Goal: Task Accomplishment & Management: Manage account settings

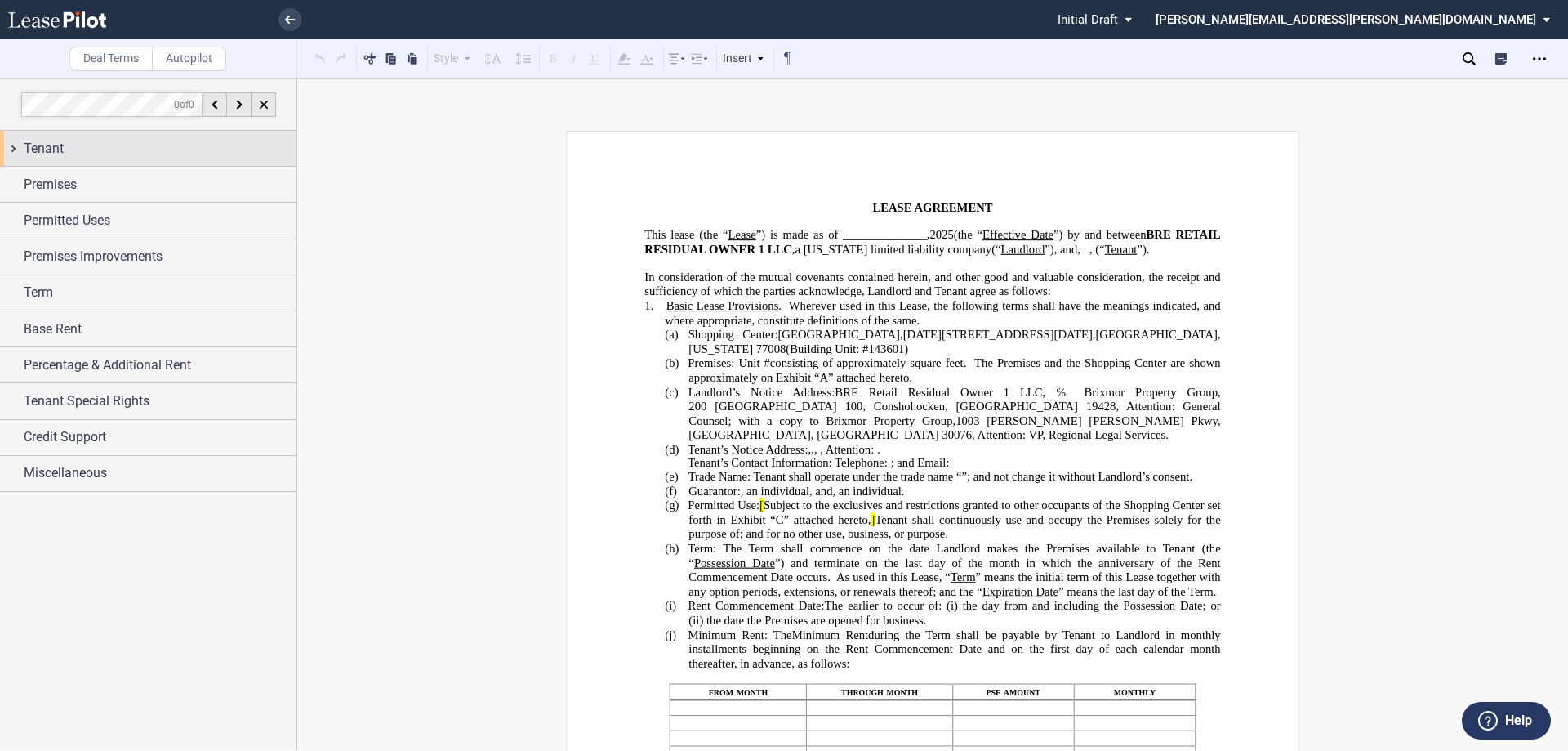
click at [16, 149] on div "Tenant" at bounding box center [148, 148] width 297 height 35
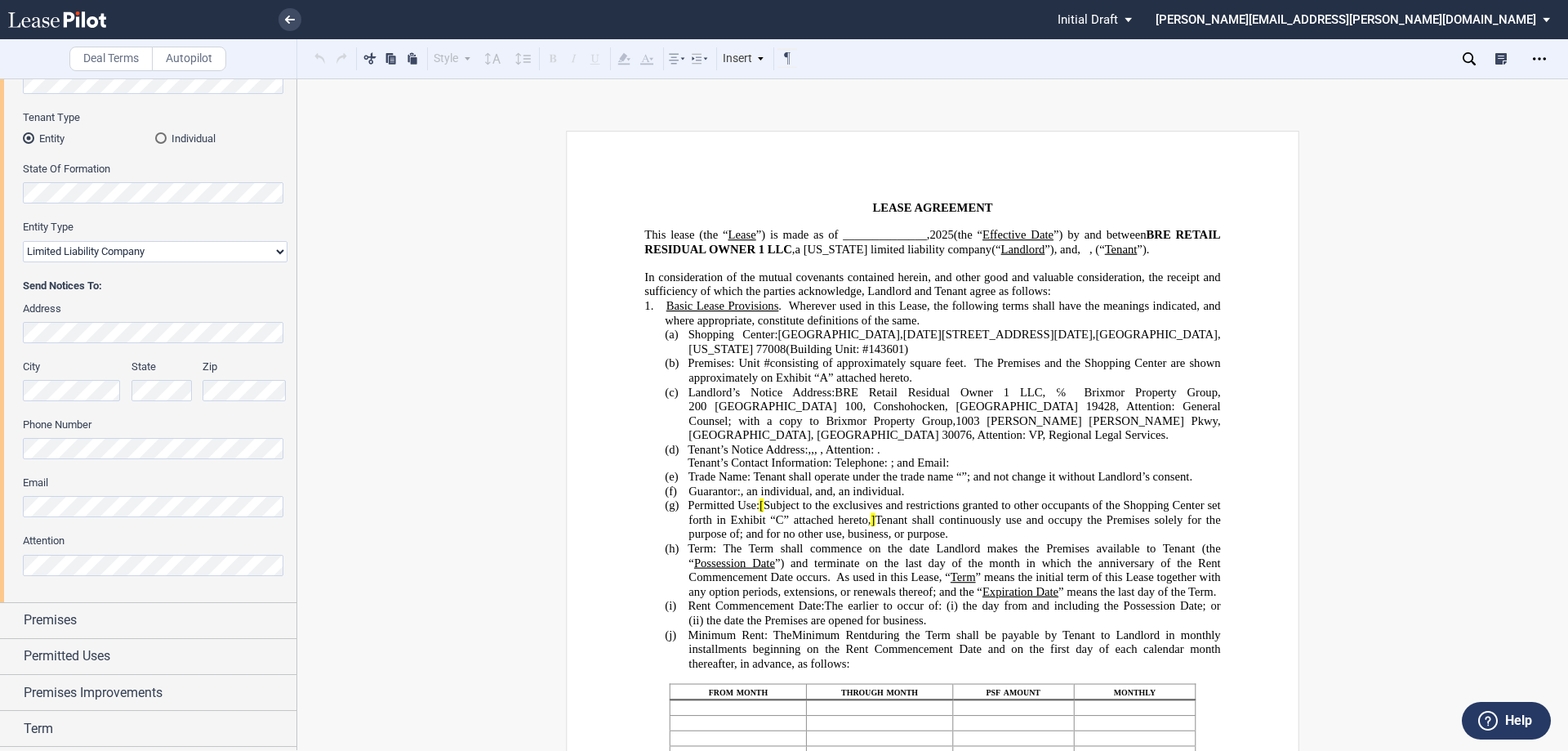
scroll to position [326, 0]
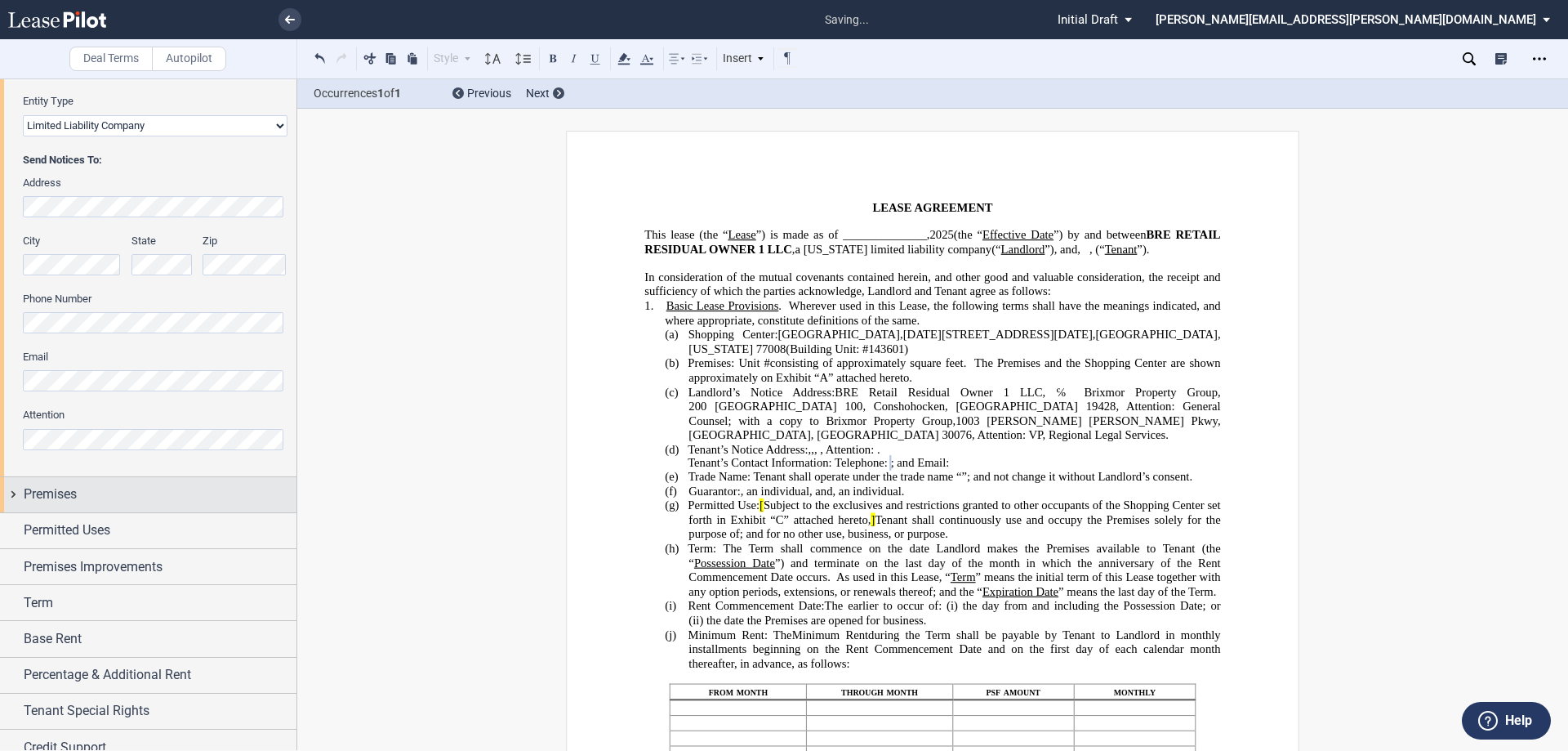
click at [16, 493] on div "Premises" at bounding box center [148, 494] width 297 height 35
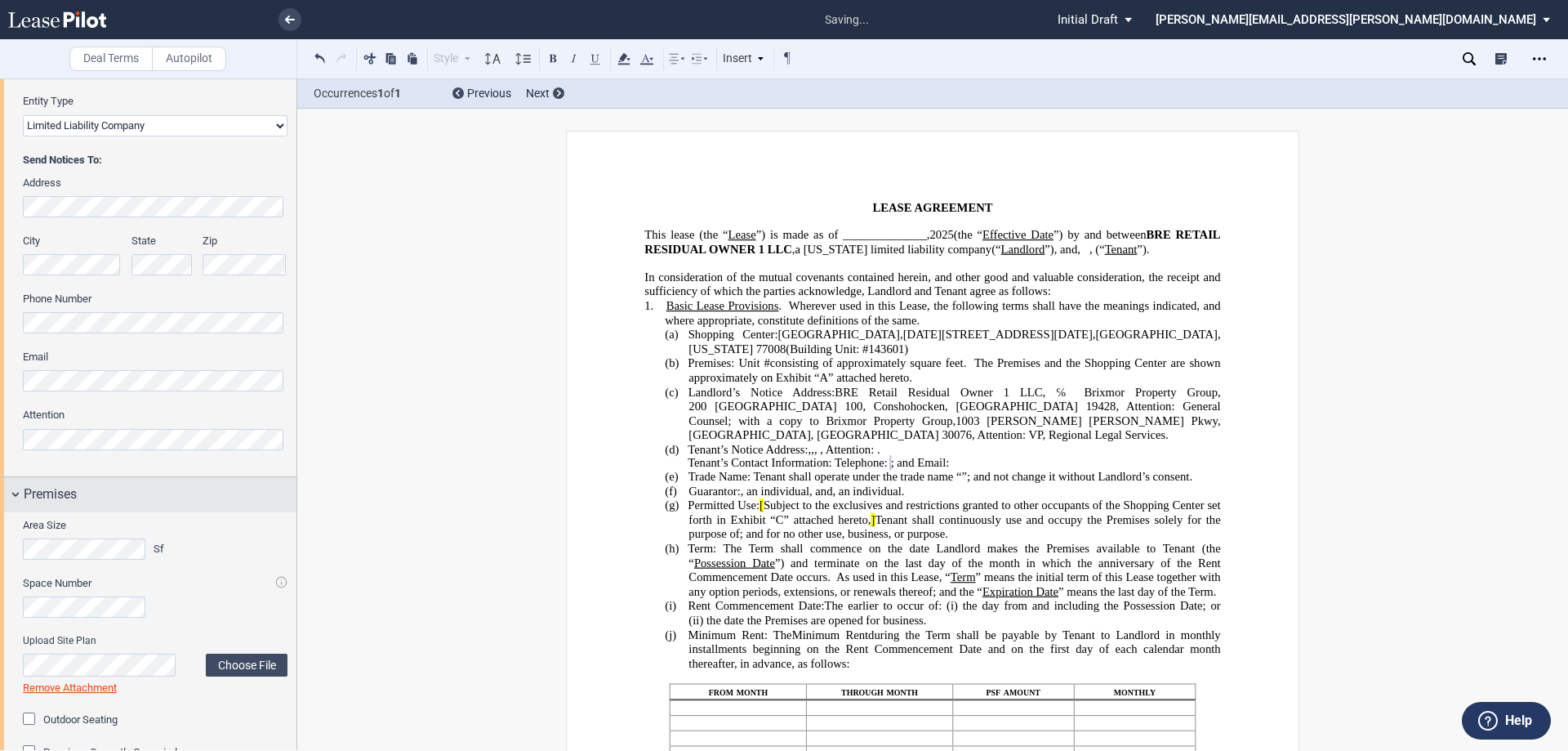
scroll to position [572, 0]
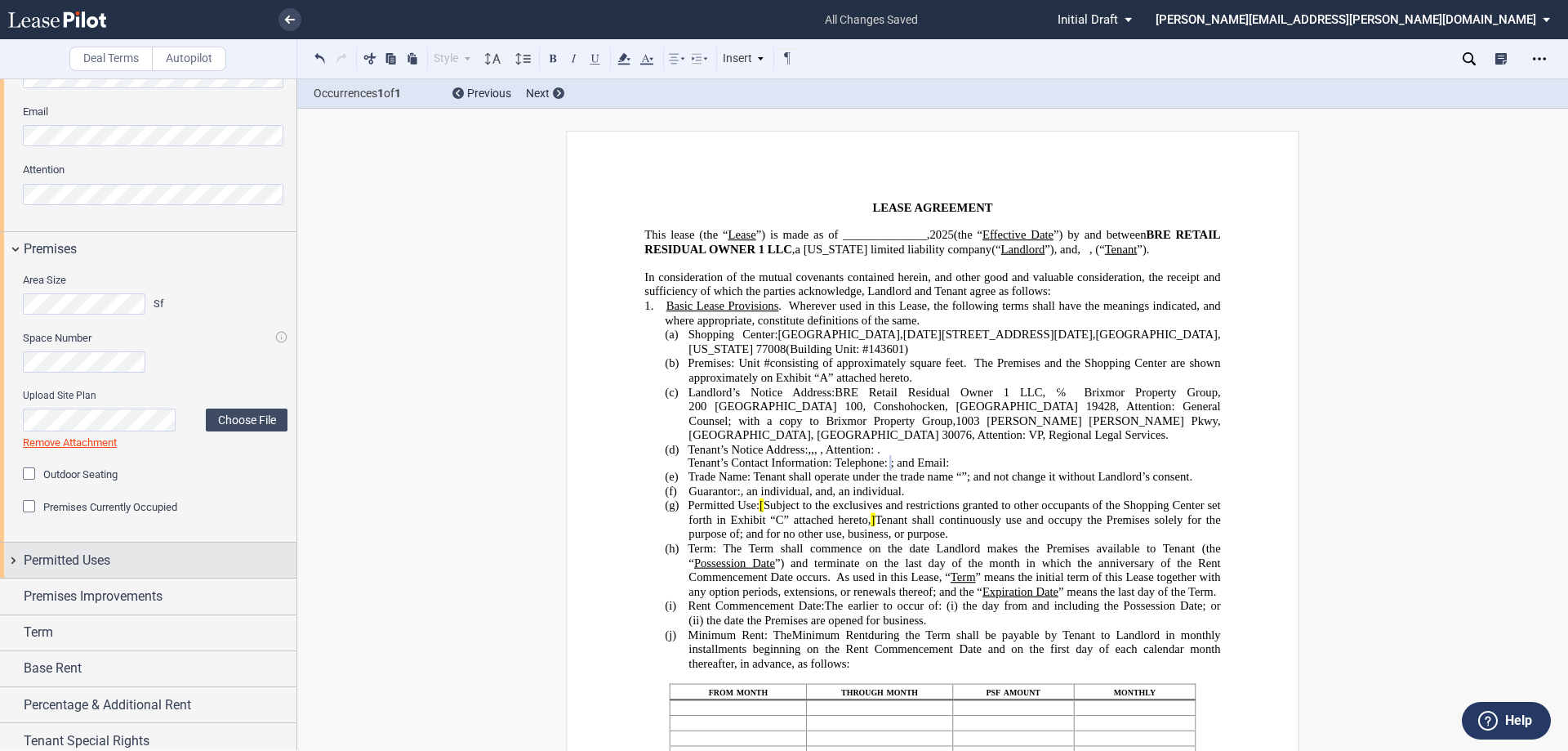
click at [10, 559] on div "Permitted Uses" at bounding box center [148, 559] width 297 height 35
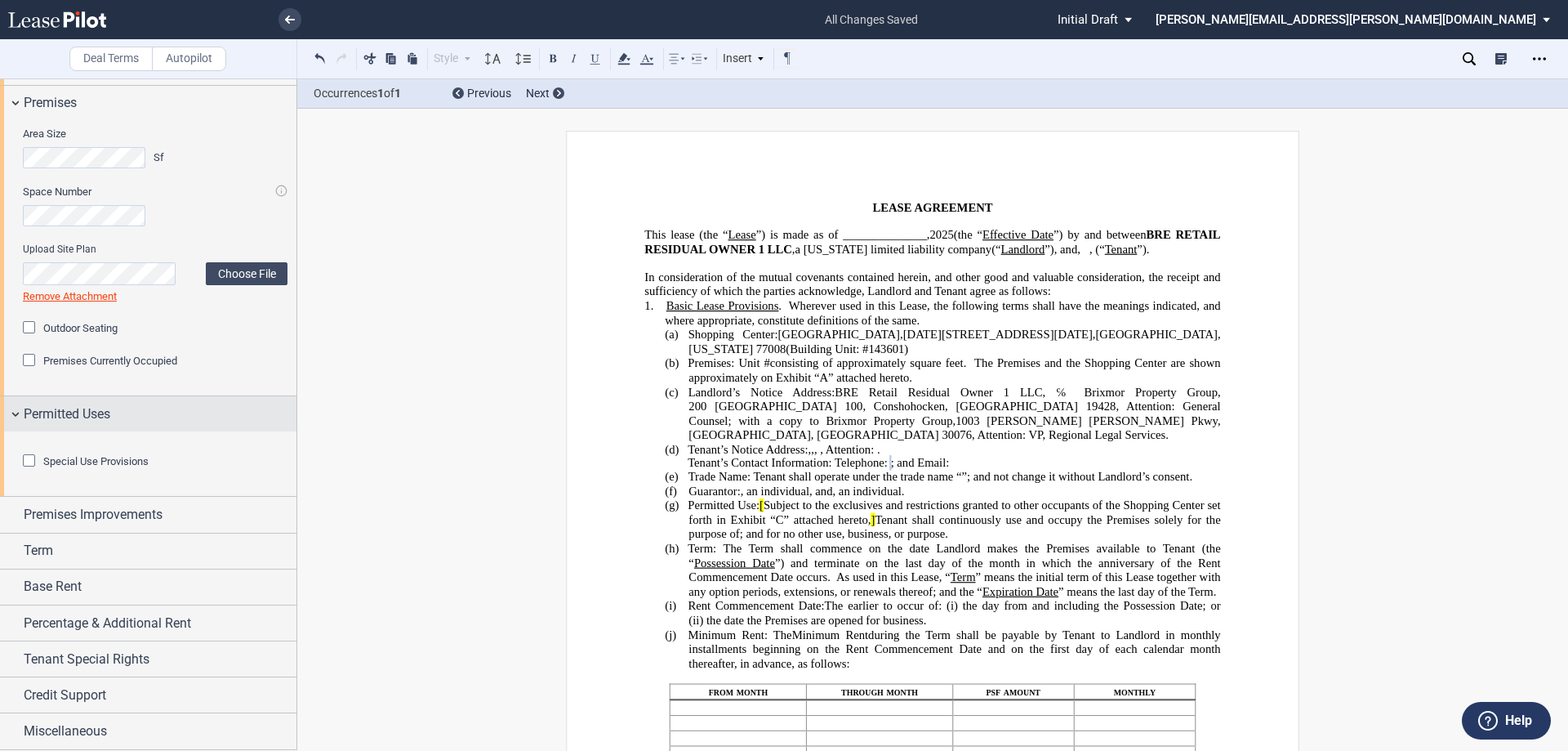
scroll to position [735, 0]
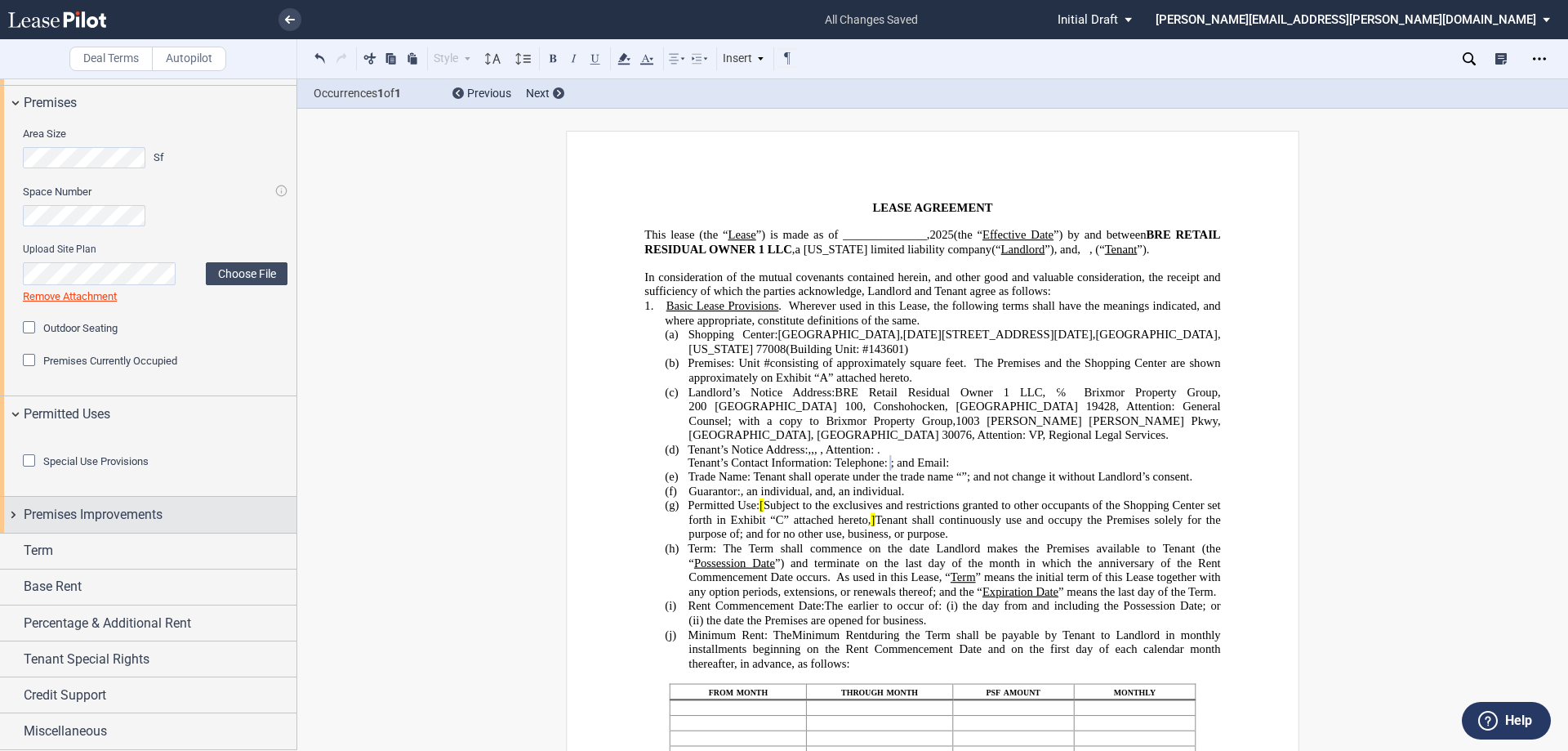
click at [14, 532] on div "Premises Improvements" at bounding box center [148, 513] width 297 height 35
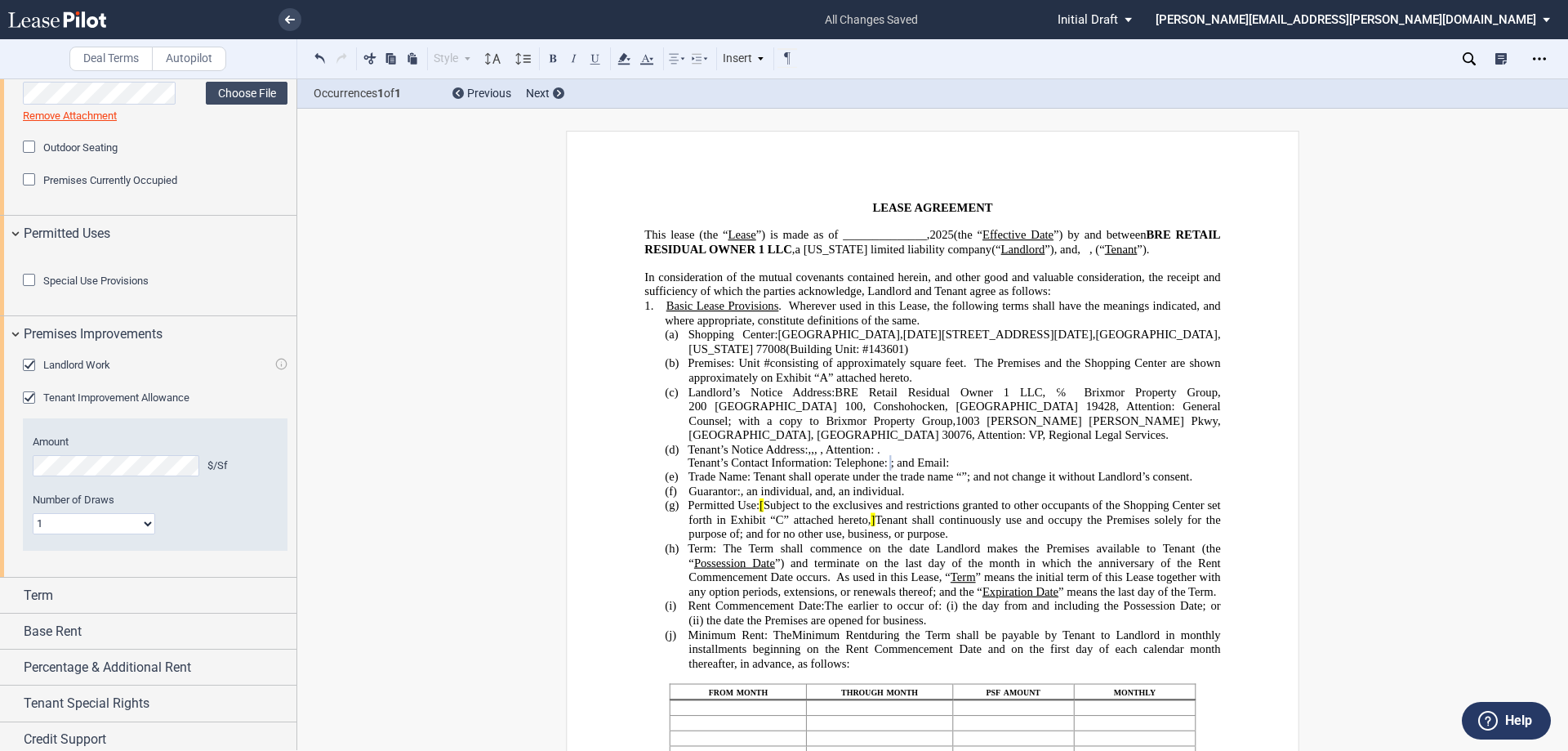
scroll to position [1033, 0]
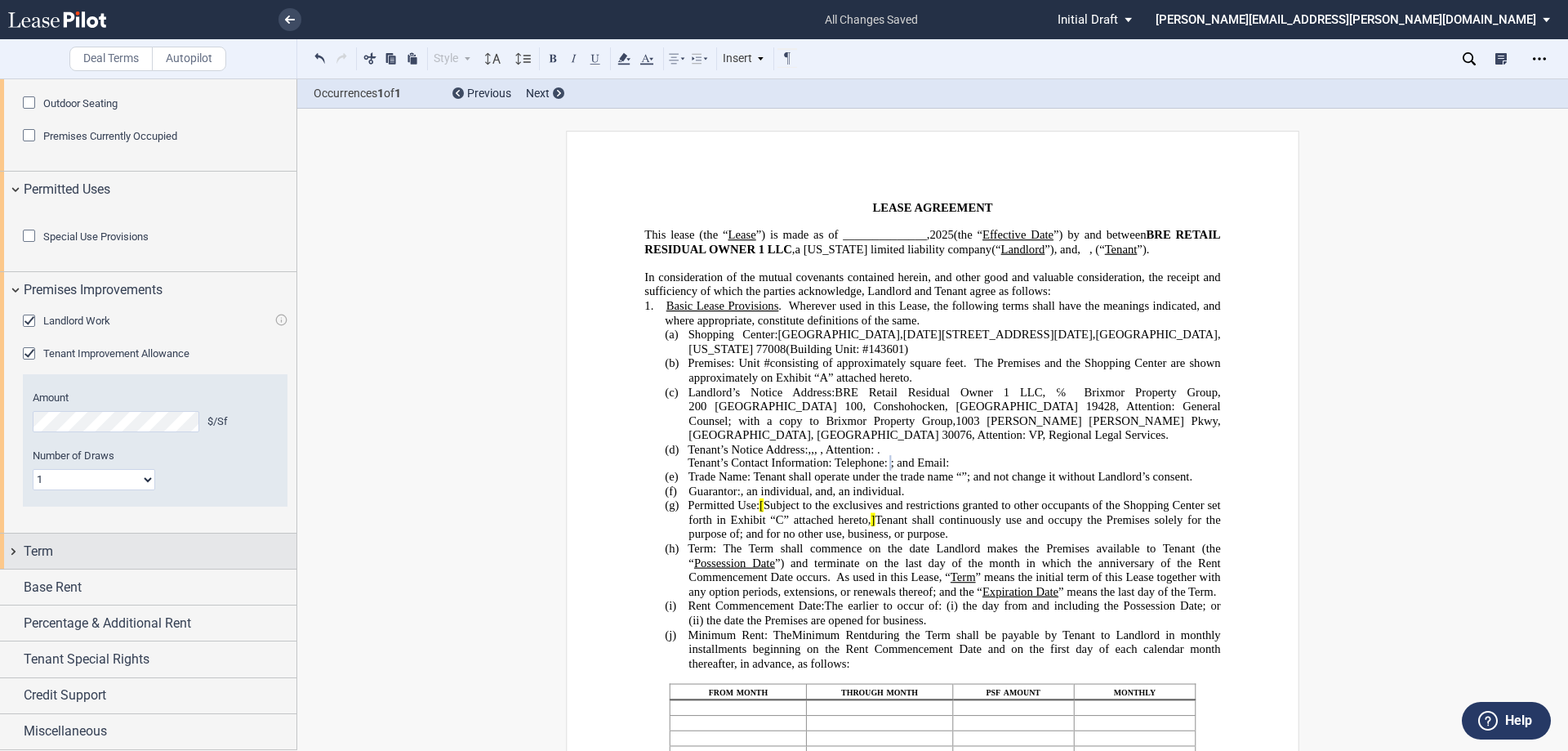
click at [14, 559] on div "Term" at bounding box center [148, 551] width 297 height 35
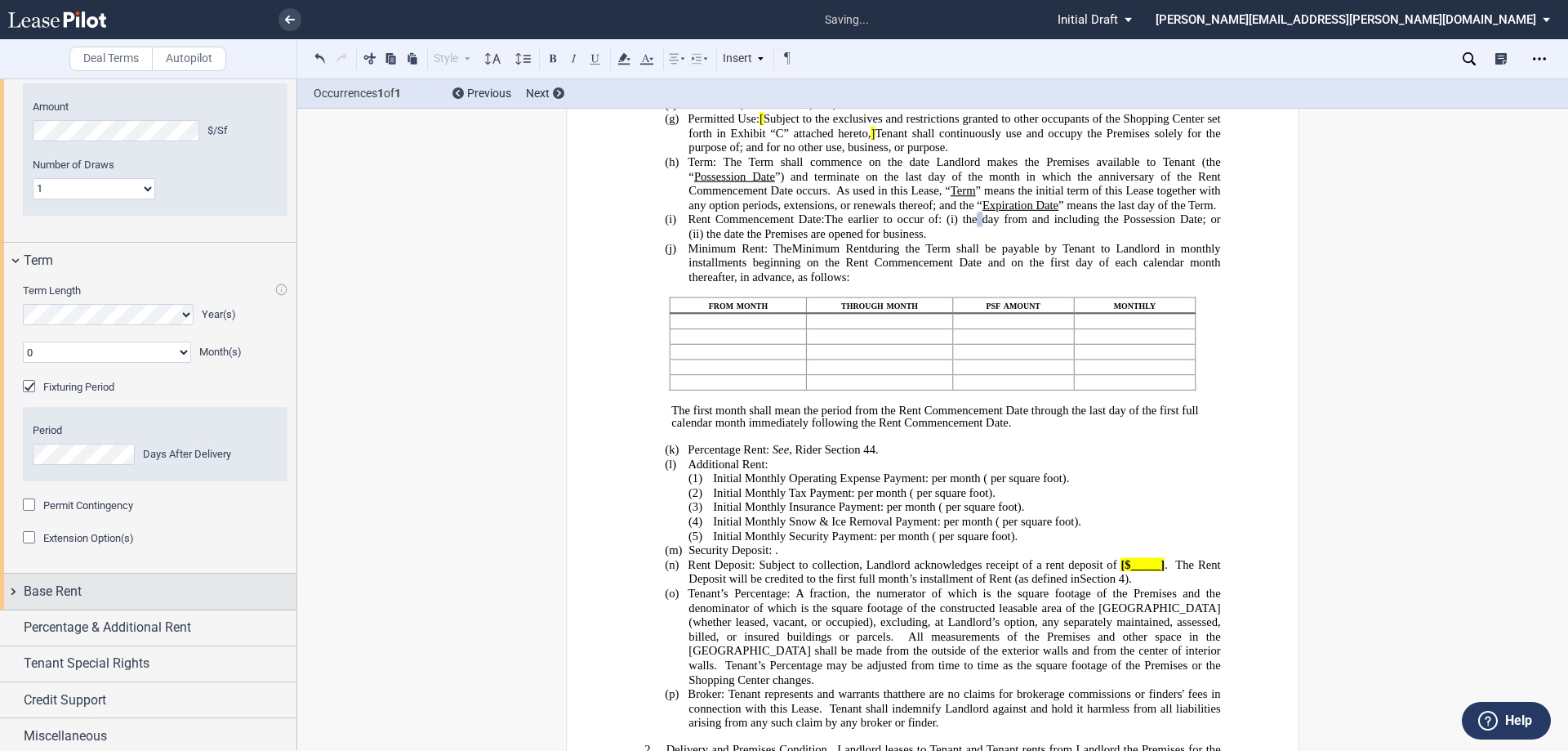
scroll to position [1280, 0]
click at [15, 604] on div "Base Rent" at bounding box center [148, 587] width 297 height 35
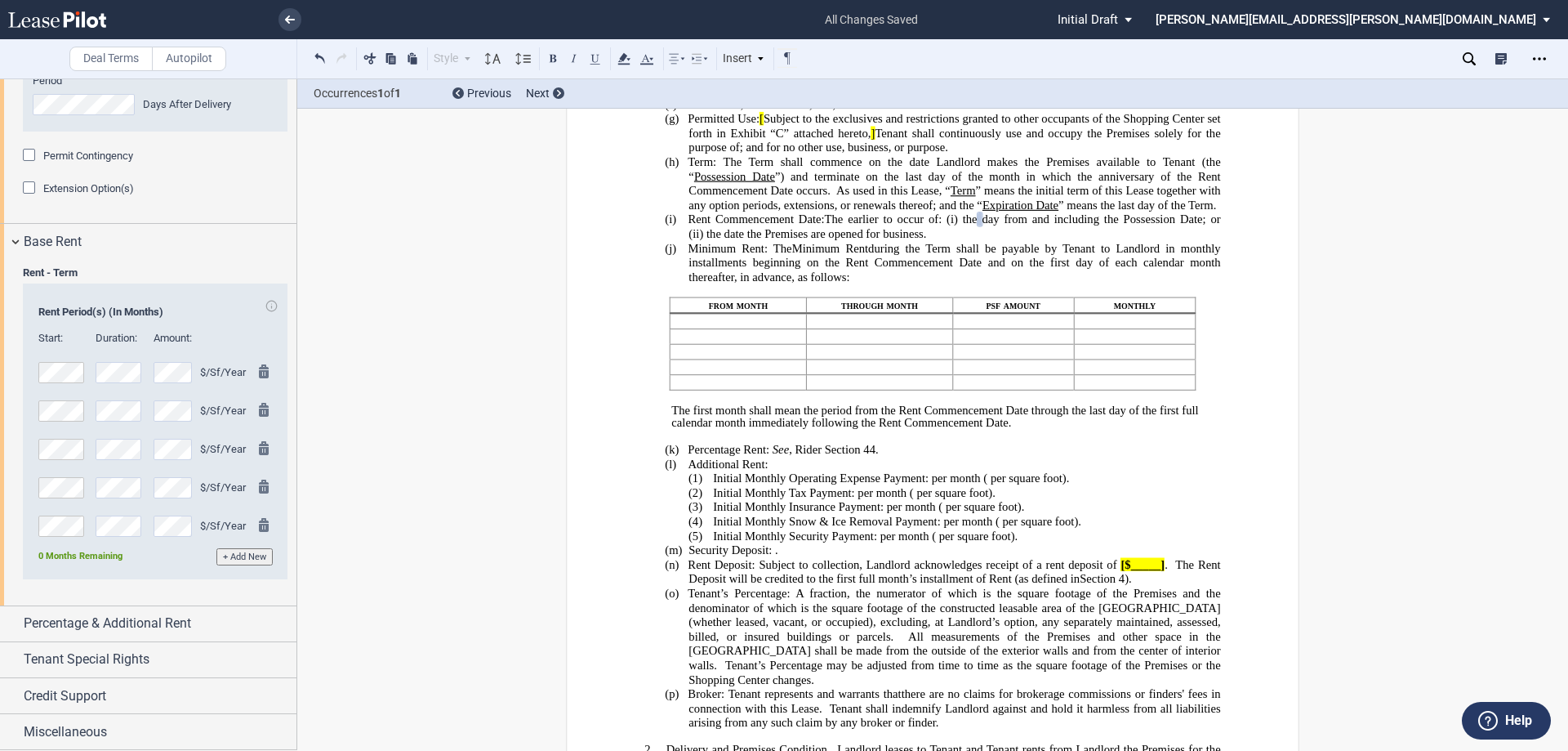
scroll to position [1674, 0]
click at [14, 619] on div "Percentage & Additional Rent" at bounding box center [148, 623] width 297 height 35
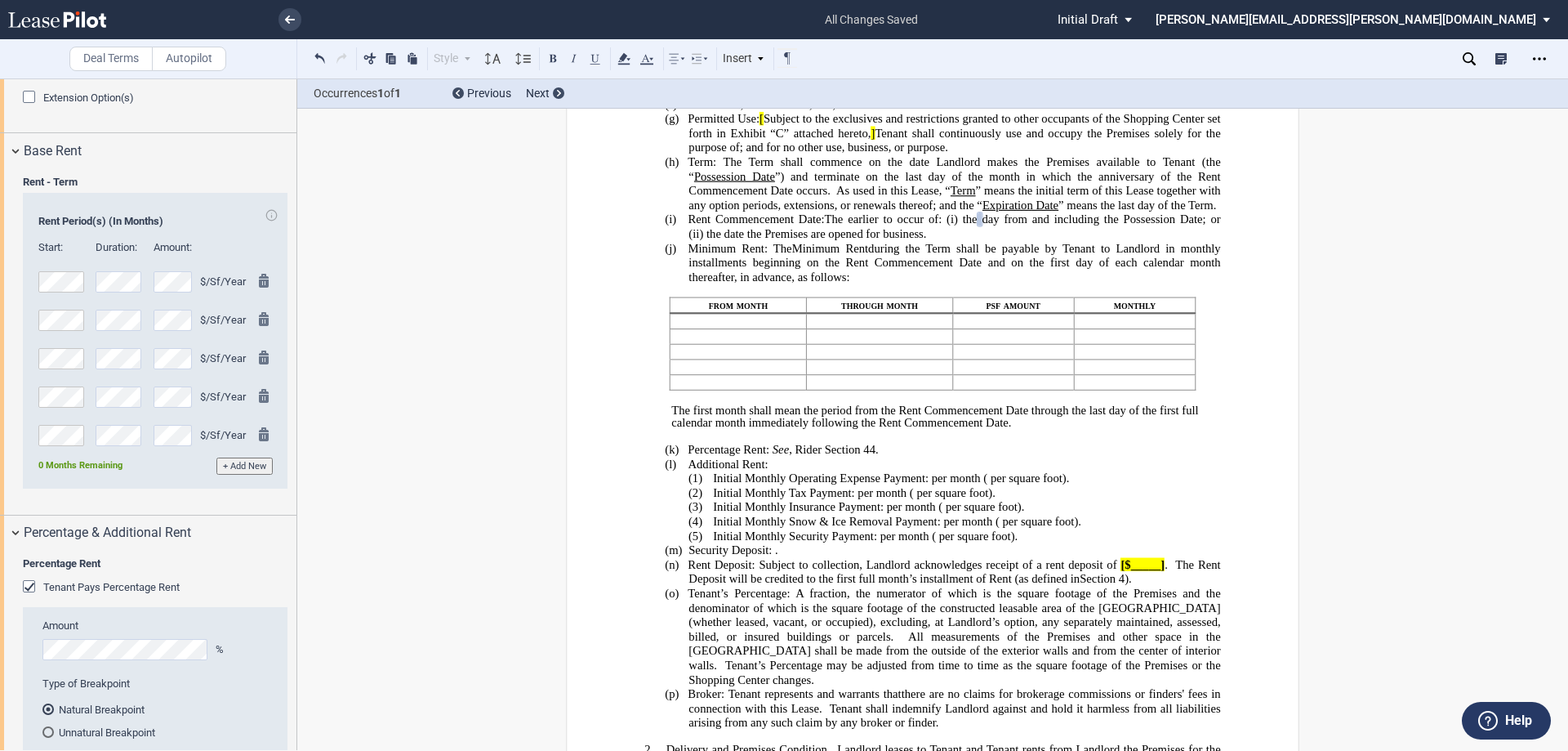
click at [28, 596] on div "Tenant Pays Percentage Rent" at bounding box center [31, 588] width 16 height 16
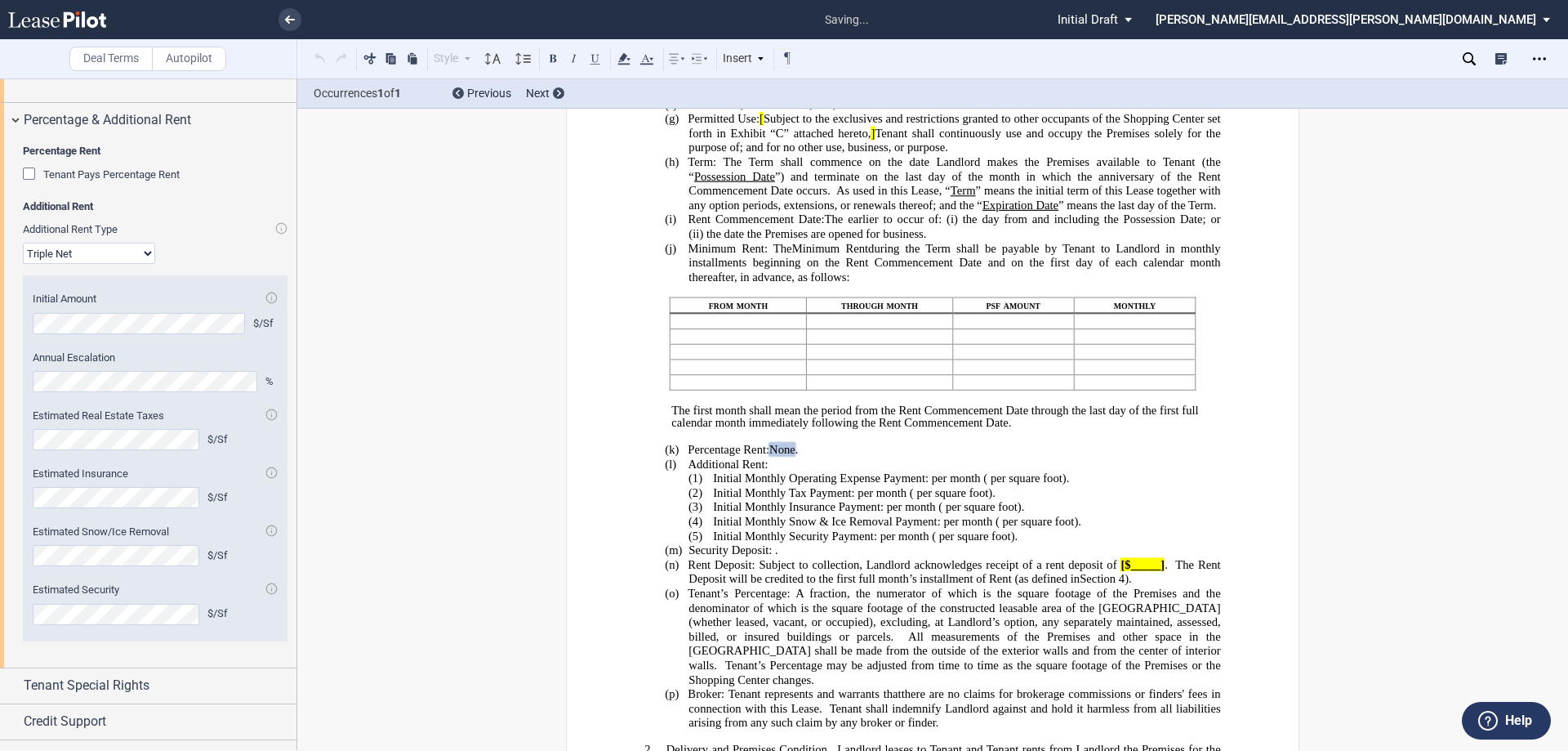
scroll to position [2202, 0]
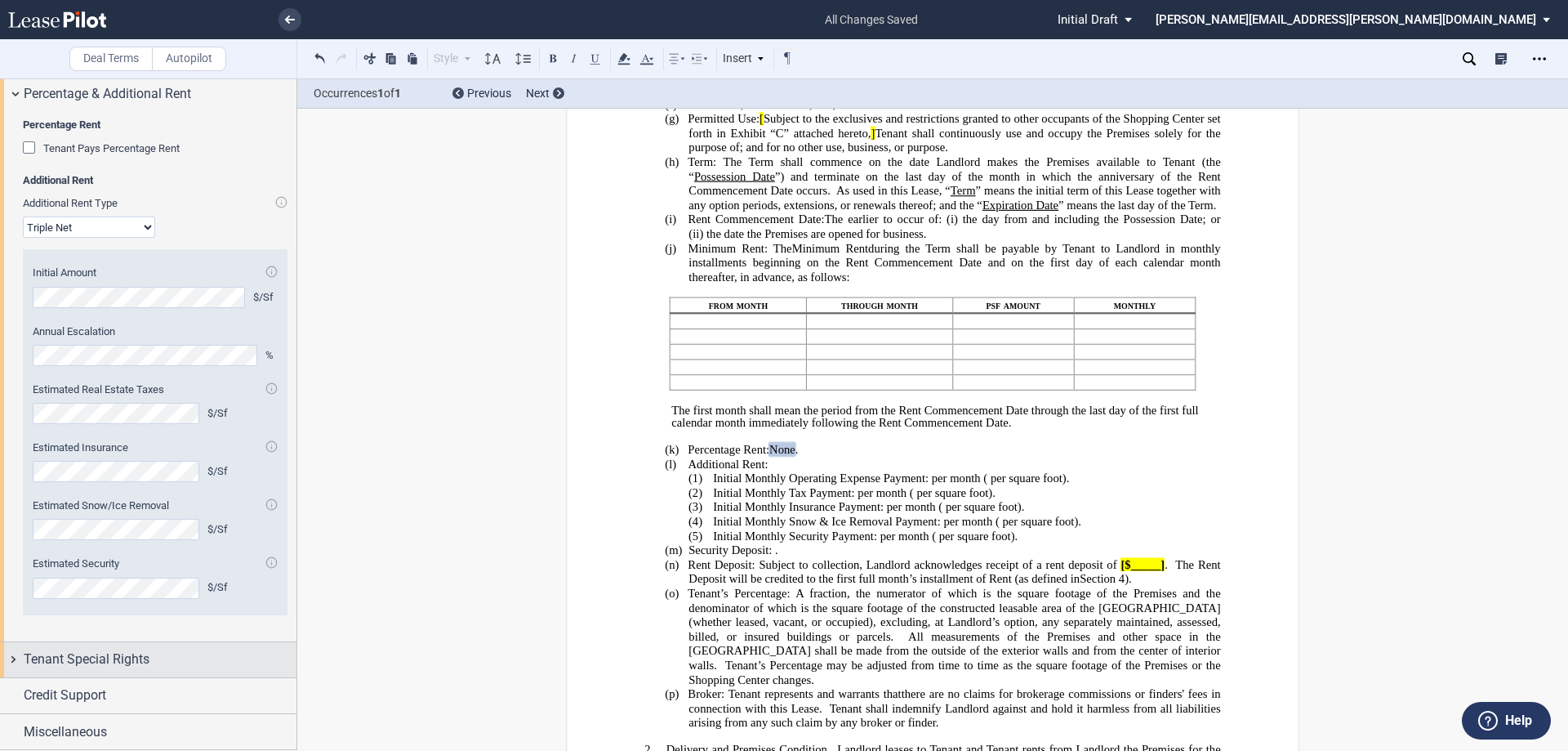
click at [11, 657] on div "Tenant Special Rights" at bounding box center [148, 659] width 297 height 35
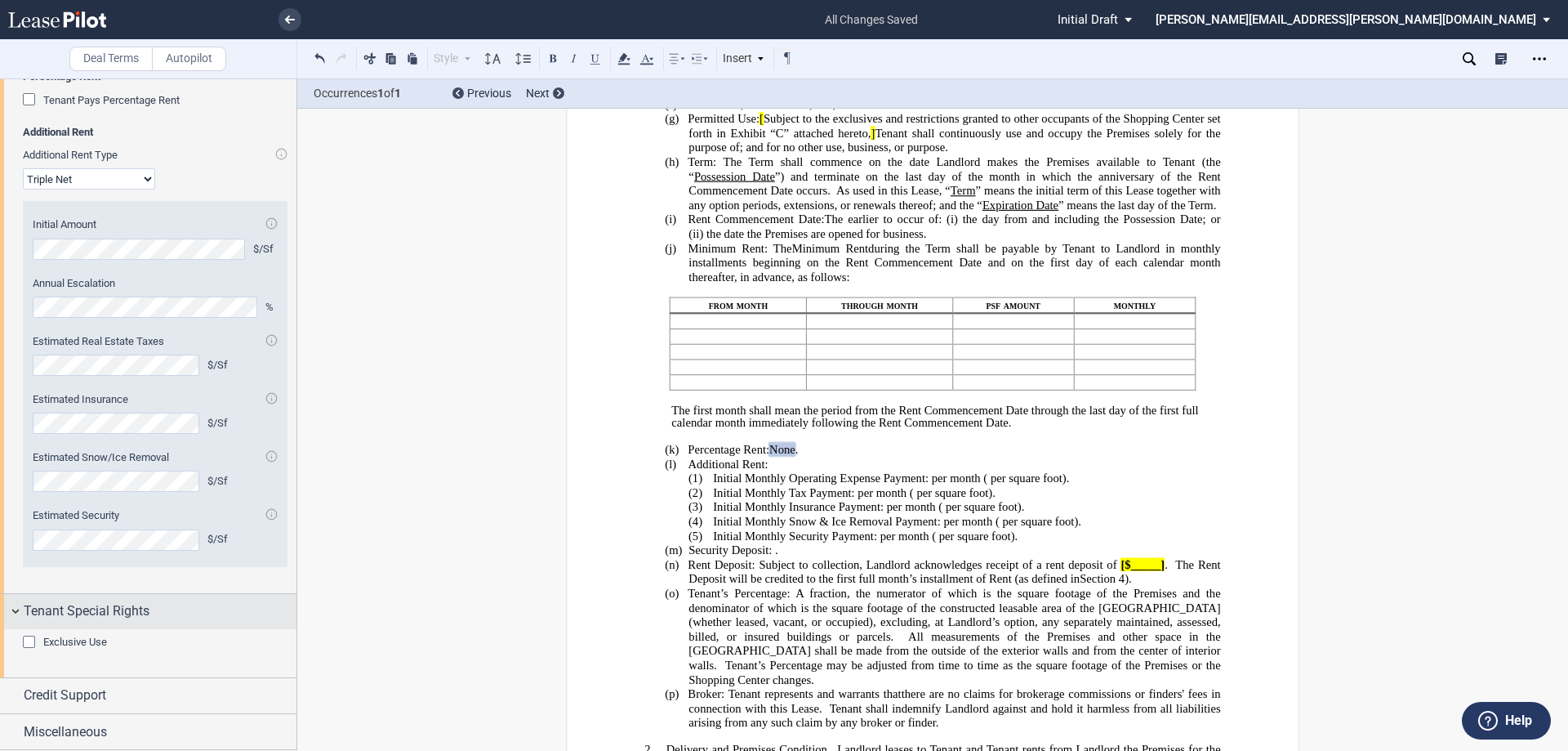
scroll to position [2250, 0]
click at [10, 694] on div "Credit Support" at bounding box center [148, 696] width 297 height 35
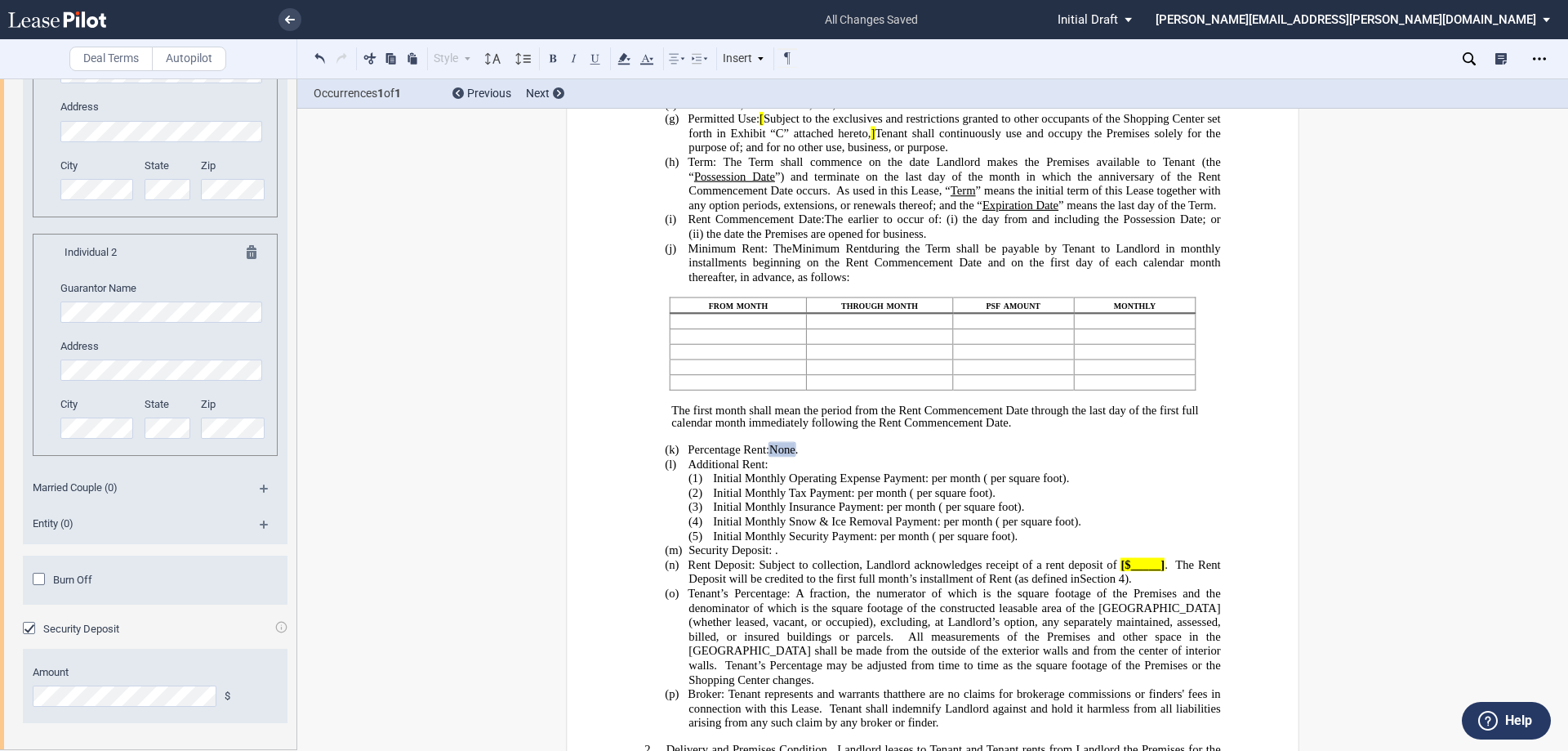
scroll to position [3115, 0]
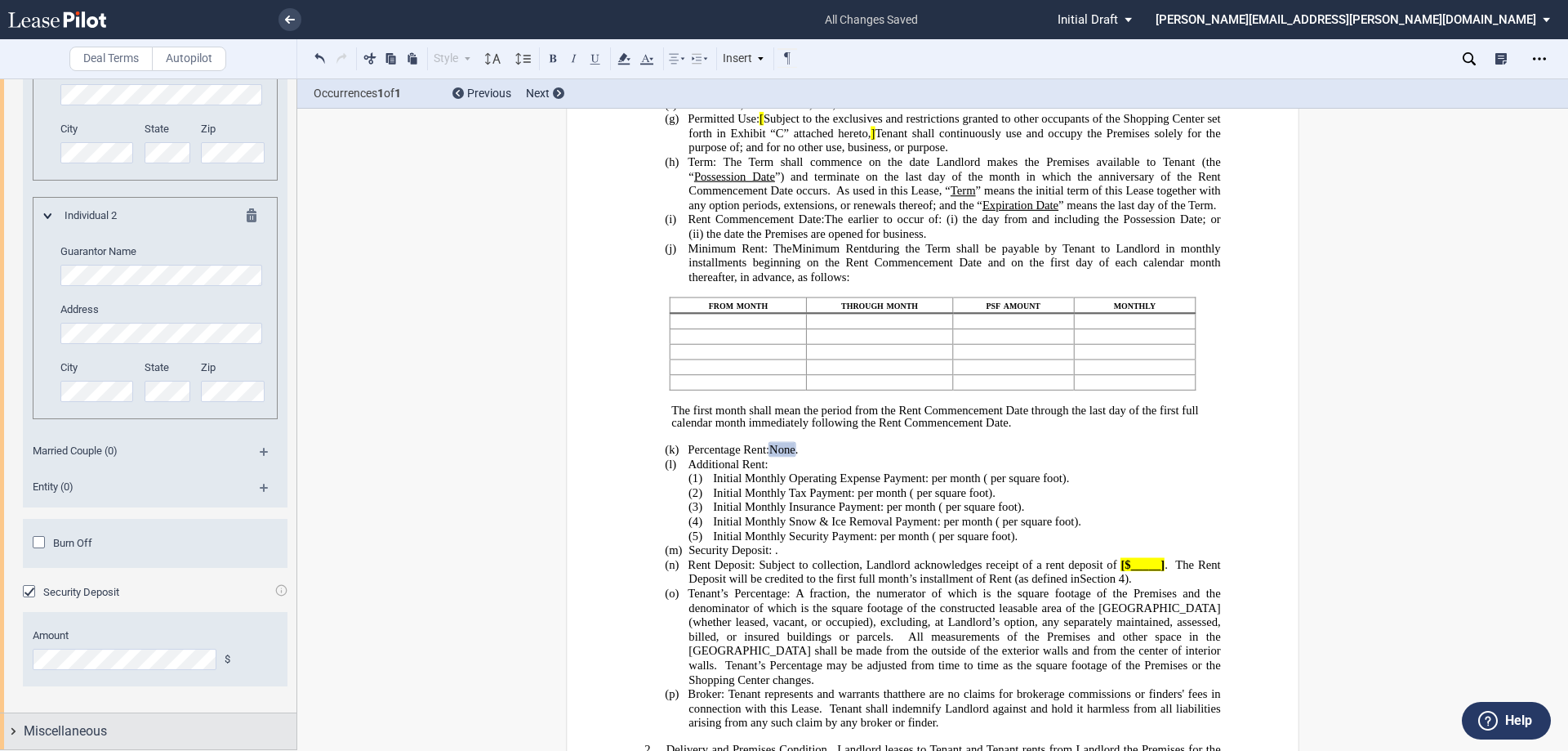
click at [14, 730] on div "Miscellaneous" at bounding box center [148, 730] width 297 height 35
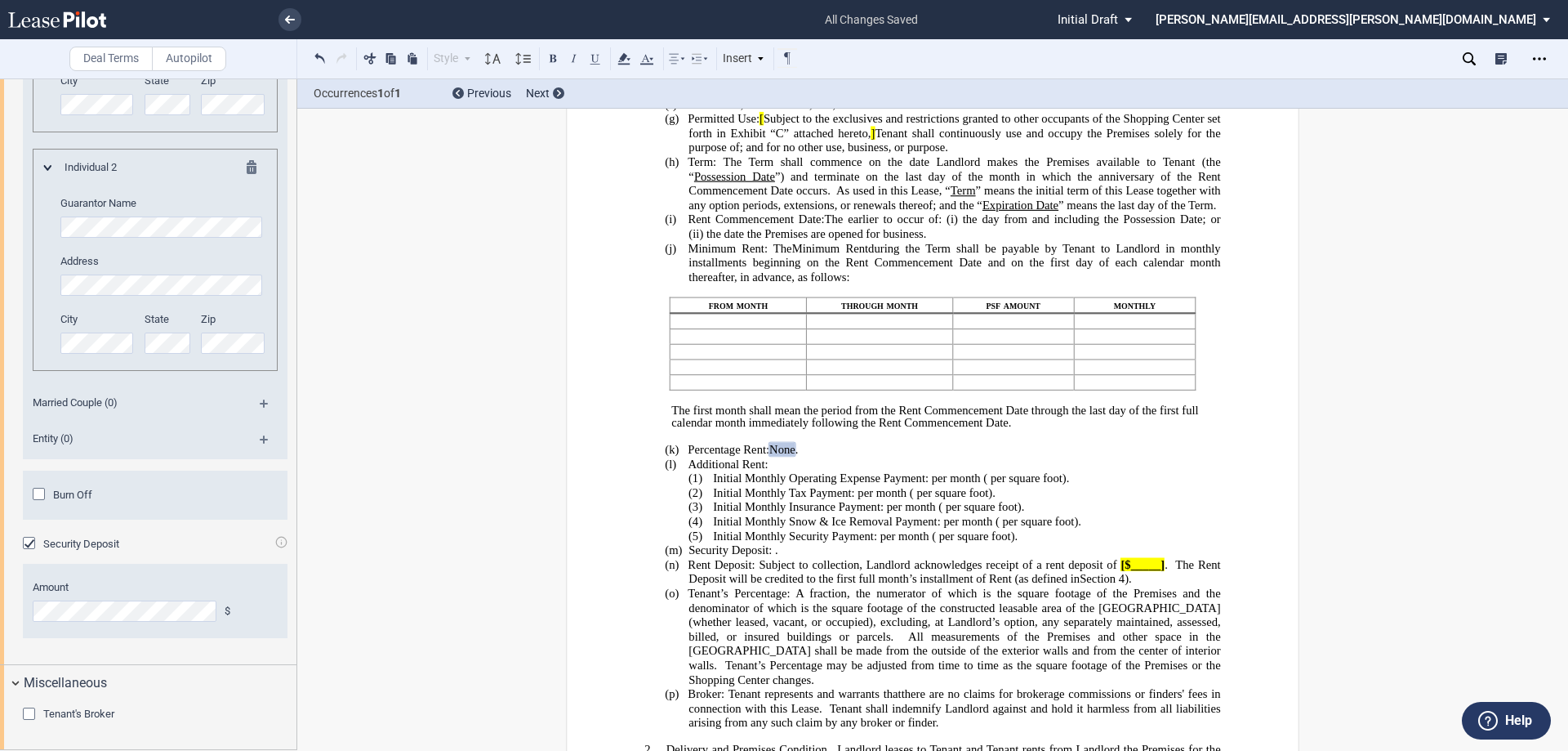
scroll to position [3163, 0]
click at [1540, 54] on icon "Open Lease options menu" at bounding box center [1539, 59] width 13 height 13
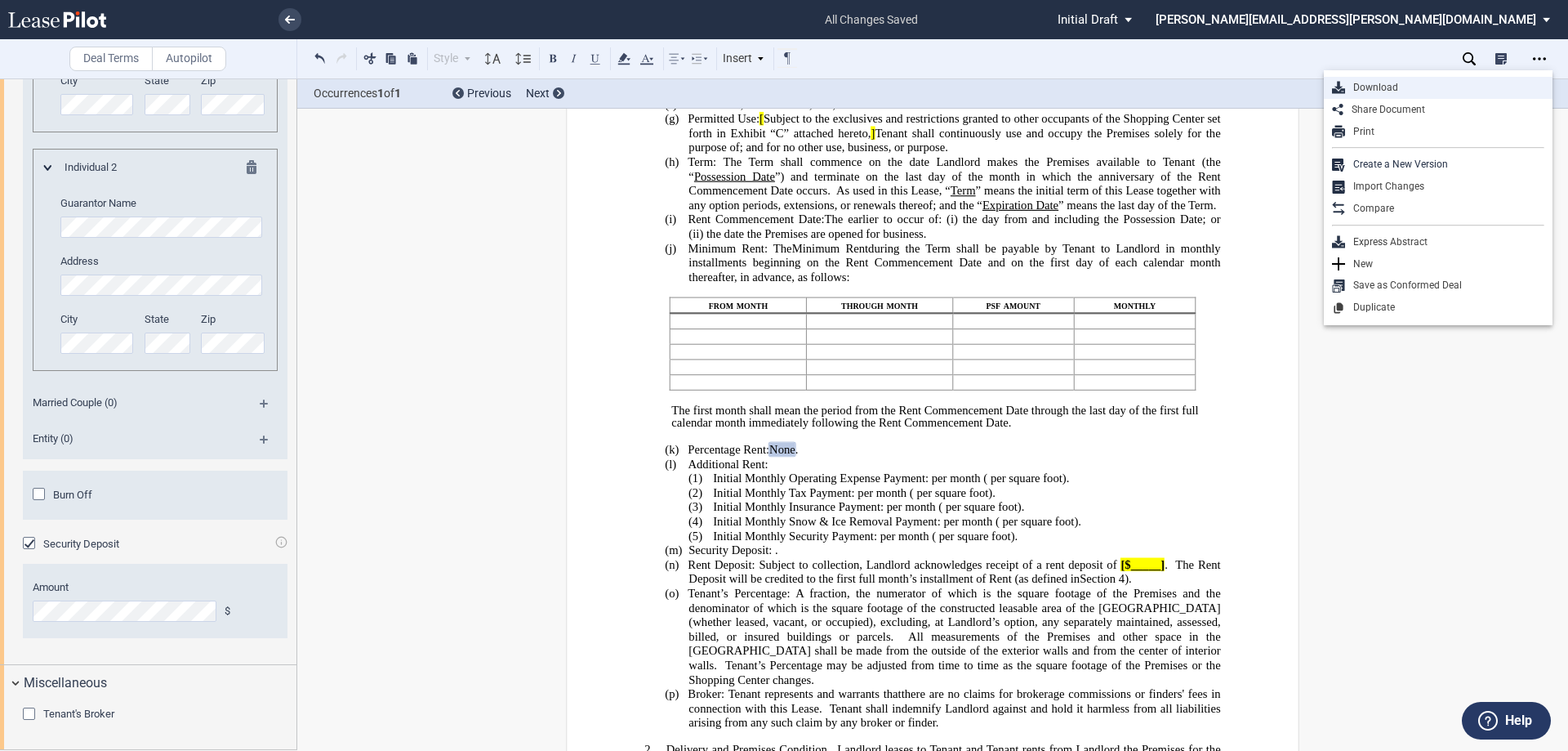
click at [1375, 83] on div "Download" at bounding box center [1444, 88] width 199 height 14
